Goal: Task Accomplishment & Management: Manage account settings

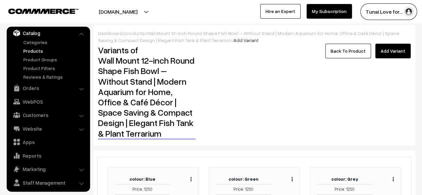
click at [355, 55] on link "Back To Product" at bounding box center [349, 51] width 46 height 15
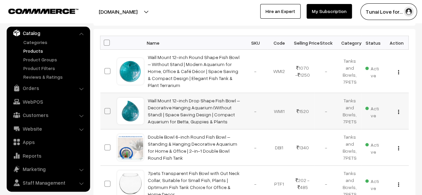
scroll to position [134, 0]
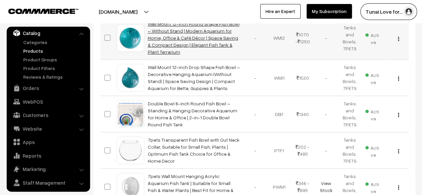
click at [159, 32] on link "Wall Mount 12-inch Round Shape Fish Bowl – Without Stand | Modern Aquarium for …" at bounding box center [194, 38] width 92 height 34
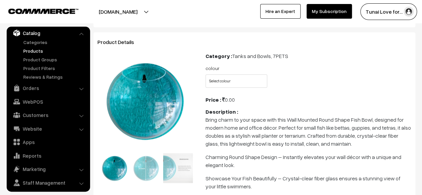
scroll to position [134, 0]
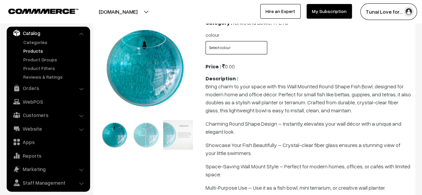
click at [222, 47] on select "Select colour Blue Green Grey Red White Yellow" at bounding box center [237, 47] width 62 height 13
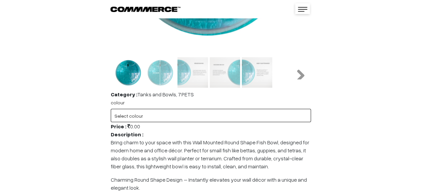
scroll to position [292, 0]
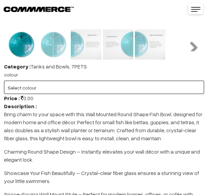
click at [58, 90] on select "Select colour Blue Green Grey Red White Yellow" at bounding box center [104, 86] width 200 height 13
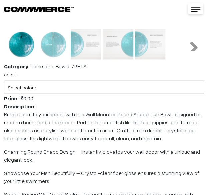
drag, startPoint x: 35, startPoint y: 178, endPoint x: 37, endPoint y: 173, distance: 5.5
click at [34, 178] on p "Showcase Your Fish Beautifully – Crystal-clear fiber glass ensures a stunning v…" at bounding box center [104, 177] width 200 height 16
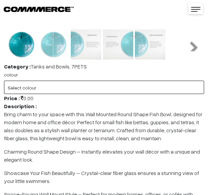
click at [124, 90] on select "Select colour Blue Green Grey Red White Yellow" at bounding box center [104, 86] width 200 height 13
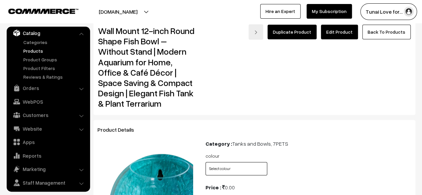
scroll to position [0, 0]
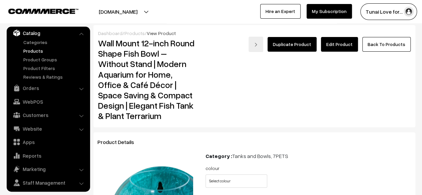
click at [341, 44] on link "Edit Product" at bounding box center [339, 44] width 37 height 15
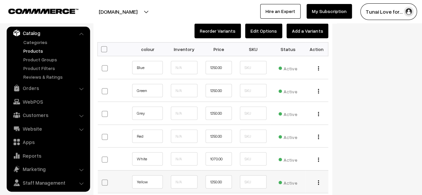
scroll to position [735, 0]
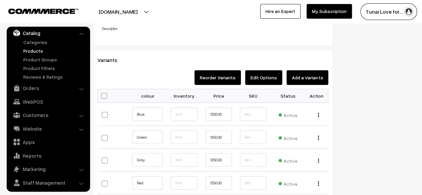
click at [314, 70] on button "Add a Variants" at bounding box center [308, 77] width 42 height 15
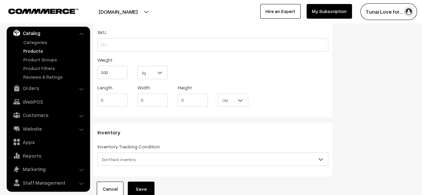
scroll to position [728, 0]
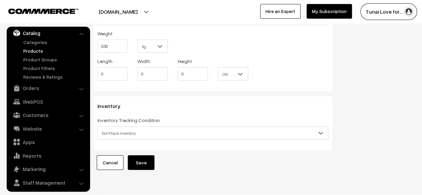
click at [107, 156] on link "Cancel" at bounding box center [110, 163] width 27 height 15
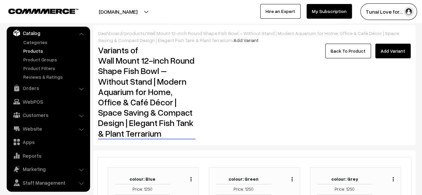
click at [383, 52] on link "Add Variant" at bounding box center [393, 51] width 35 height 15
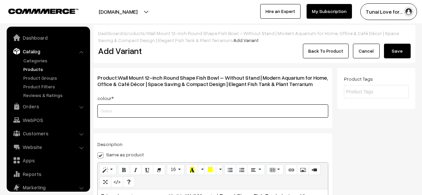
click at [137, 111] on input "text" at bounding box center [213, 111] width 231 height 13
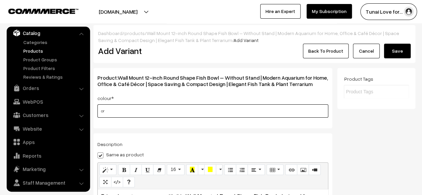
type input "o"
type input "Orange"
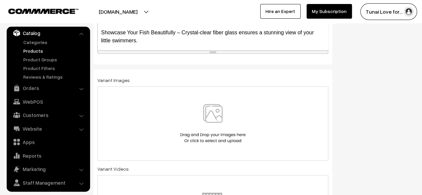
scroll to position [234, 0]
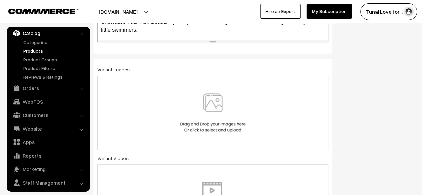
click at [195, 114] on img at bounding box center [213, 112] width 69 height 39
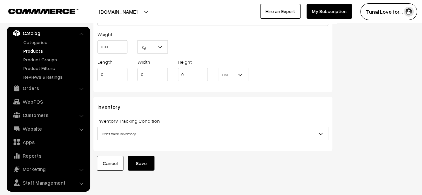
scroll to position [783, 0]
click at [147, 156] on button "Save" at bounding box center [141, 163] width 27 height 15
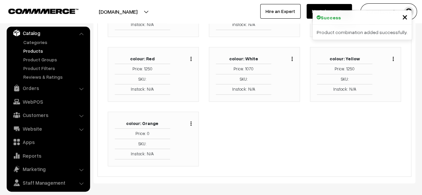
scroll to position [200, 0]
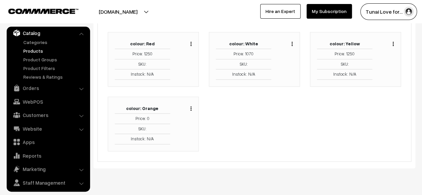
click at [191, 109] on img "button" at bounding box center [191, 109] width 1 height 4
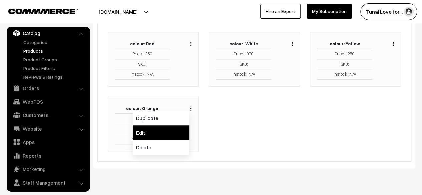
click at [165, 130] on link "Edit" at bounding box center [161, 133] width 57 height 15
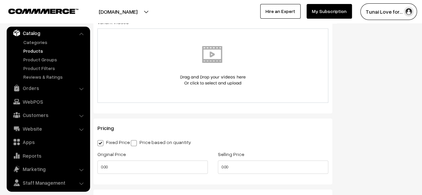
scroll to position [523, 0]
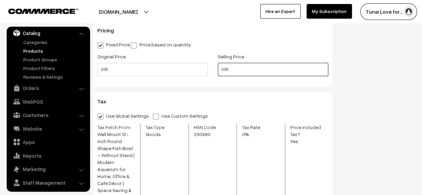
drag, startPoint x: 248, startPoint y: 70, endPoint x: 211, endPoint y: 77, distance: 38.1
click at [211, 77] on div "Original Price 0.00 Selling Price 0.00" at bounding box center [212, 66] width 241 height 28
type input "1250.00"
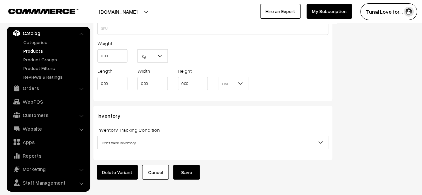
scroll to position [788, 0]
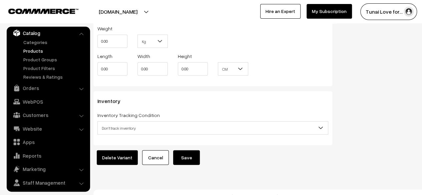
click at [185, 151] on button "Save" at bounding box center [186, 158] width 27 height 15
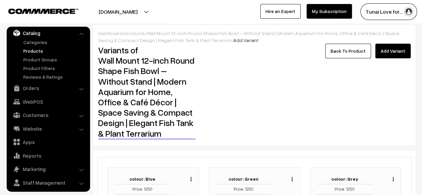
click at [346, 54] on link "Back To Product" at bounding box center [349, 51] width 46 height 15
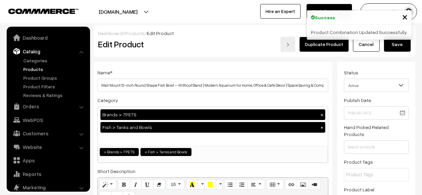
click at [398, 48] on button "Save" at bounding box center [397, 44] width 27 height 15
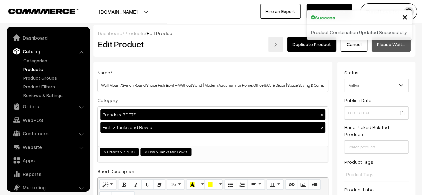
scroll to position [18, 0]
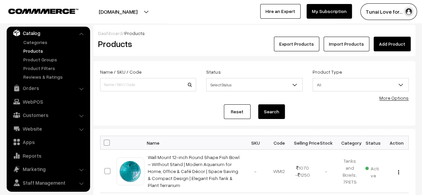
click at [382, 45] on link "Add Product" at bounding box center [392, 44] width 37 height 15
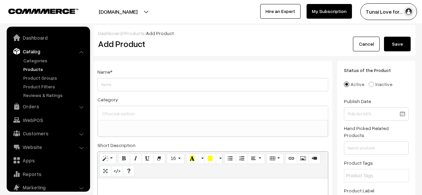
select select
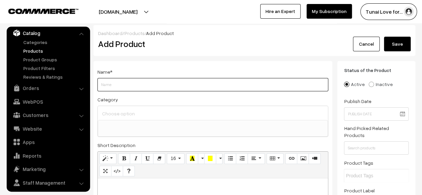
click at [145, 91] on input "Weight" at bounding box center [213, 84] width 231 height 13
paste input "Wall Mount 12-inch Blue Heart Shape Fish Bowl – Without Stand | Modern Aquarium…"
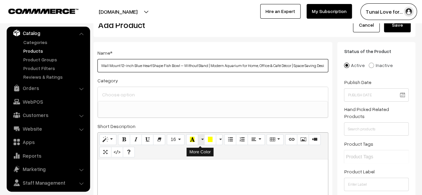
scroll to position [0, 0]
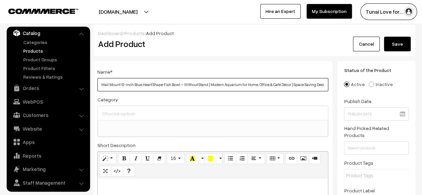
drag, startPoint x: 140, startPoint y: 86, endPoint x: 133, endPoint y: 88, distance: 7.0
click at [133, 88] on input "Wall Mount 12-inch Blue Heart Shape Fish Bowl – Without Stand | Modern Aquarium…" at bounding box center [213, 84] width 231 height 13
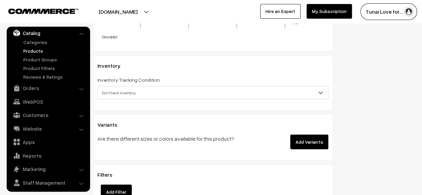
scroll to position [617, 0]
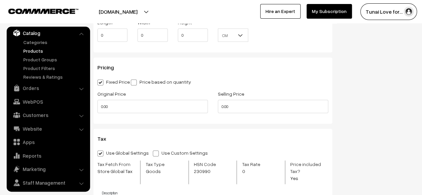
type input "Wall Mount 12-inch Heart Shape Fish Bowl – Without Stand | Modern Aquarium for …"
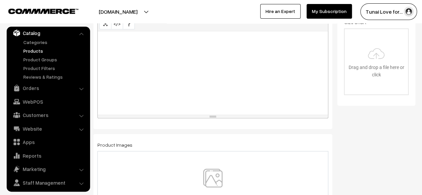
scroll to position [216, 0]
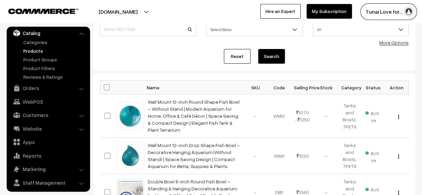
scroll to position [67, 0]
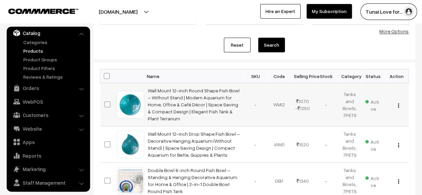
click at [397, 101] on div "View Edit Delete" at bounding box center [397, 104] width 16 height 7
click at [398, 103] on button "button" at bounding box center [399, 105] width 2 height 5
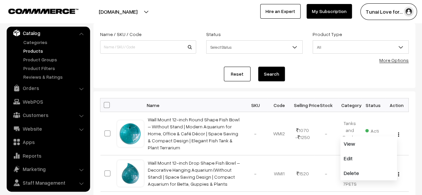
scroll to position [17, 0]
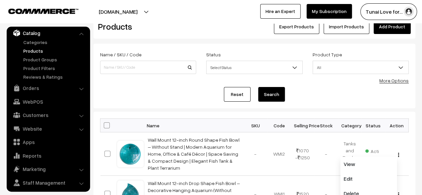
click at [312, 92] on div "Reset Search" at bounding box center [254, 94] width 309 height 15
